Goal: Obtain resource: Download file/media

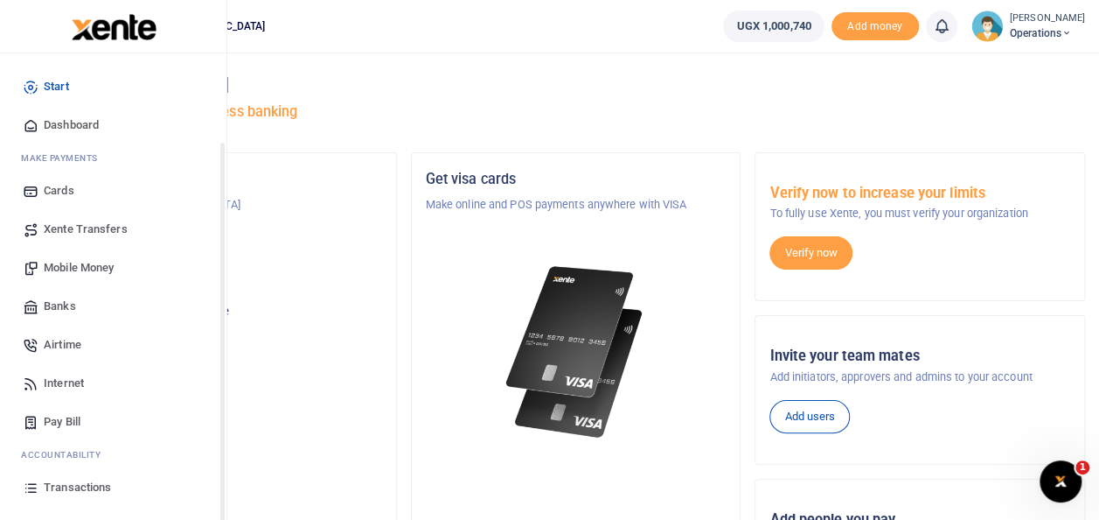
scroll to position [104, 0]
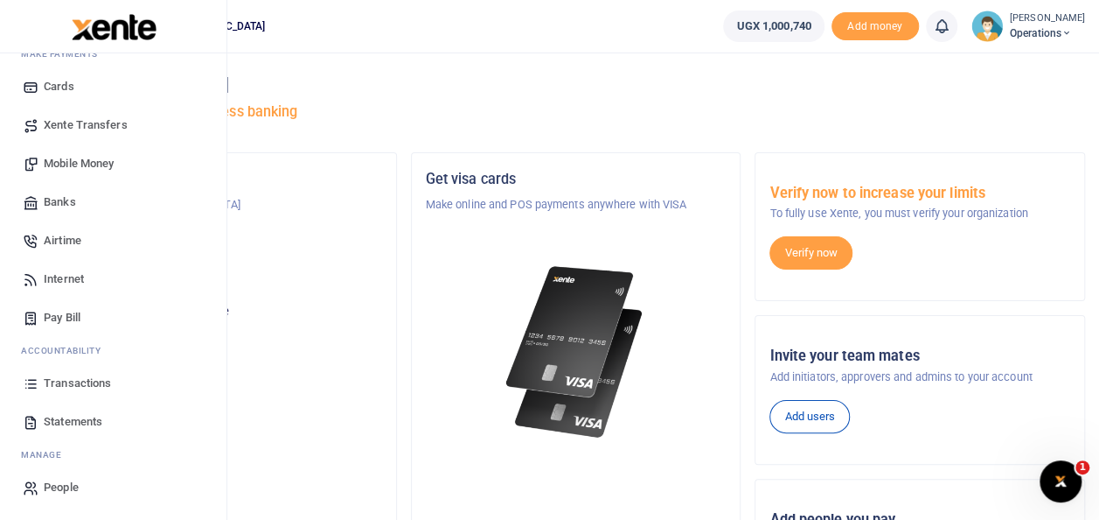
click at [87, 419] on span "Statements" at bounding box center [73, 421] width 59 height 17
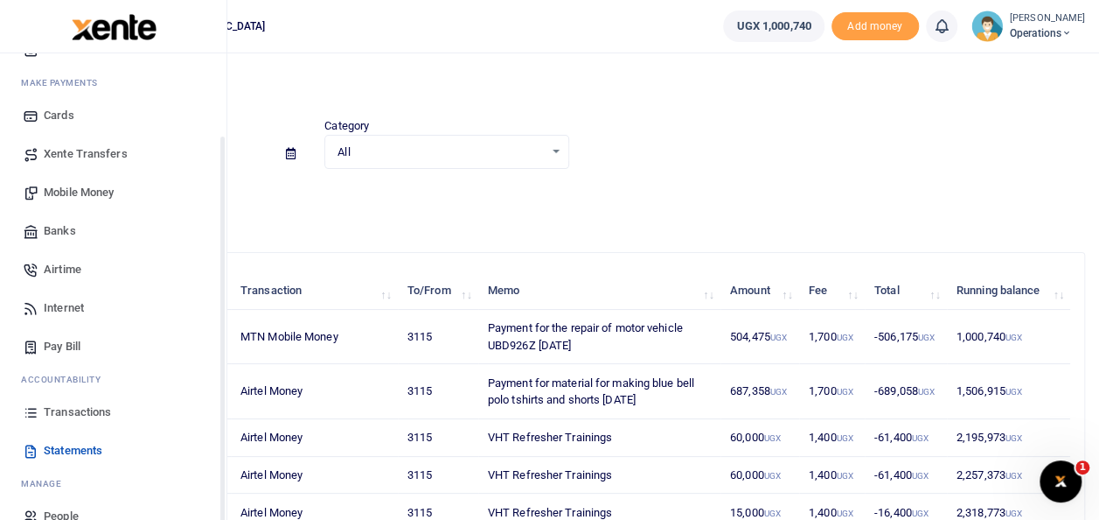
scroll to position [104, 0]
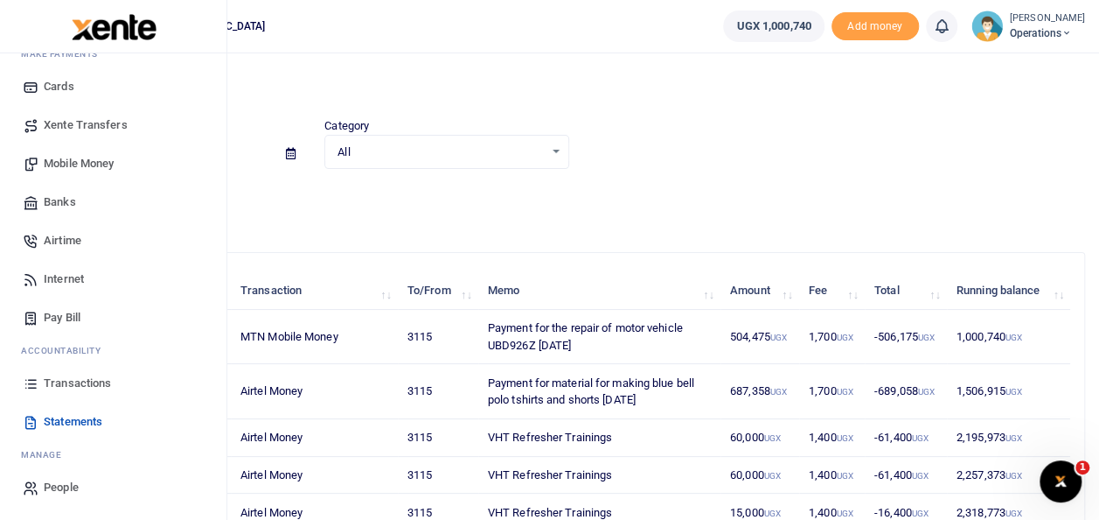
click at [89, 416] on span "Statements" at bounding box center [73, 421] width 59 height 17
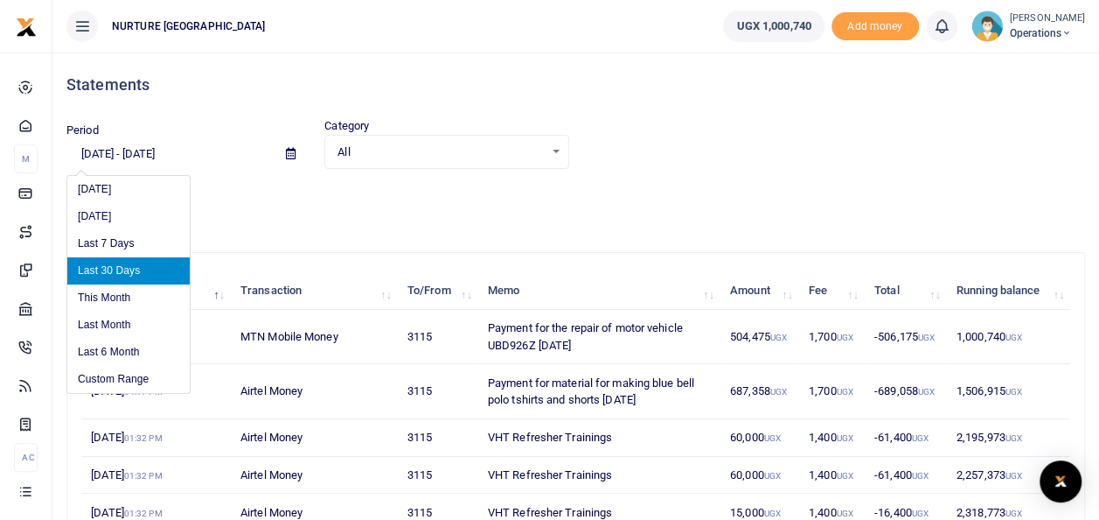
click at [140, 150] on input "[DATE] - [DATE]" at bounding box center [169, 154] width 206 height 30
click at [122, 304] on li "This Month" at bounding box center [128, 297] width 122 height 27
type input "[DATE] - [DATE]"
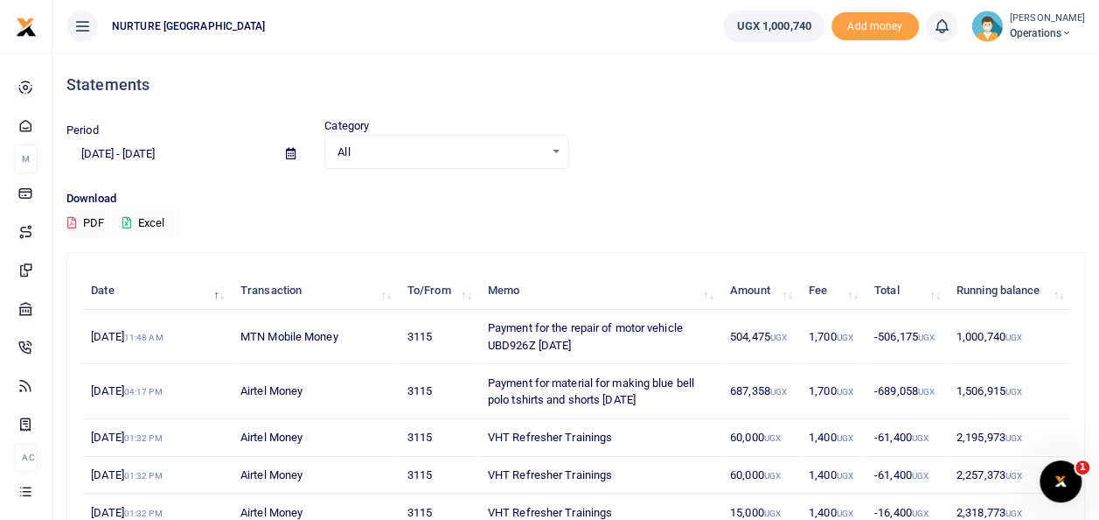
click at [152, 221] on button "Excel" at bounding box center [144, 223] width 72 height 30
